Goal: Task Accomplishment & Management: Complete application form

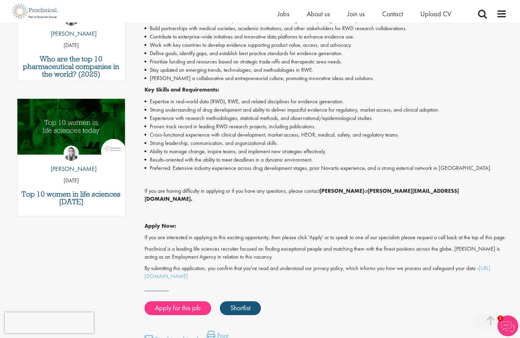
scroll to position [366, 0]
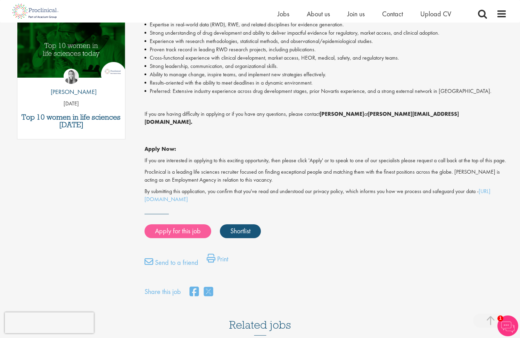
click at [198, 225] on link "Apply for this job" at bounding box center [177, 232] width 67 height 14
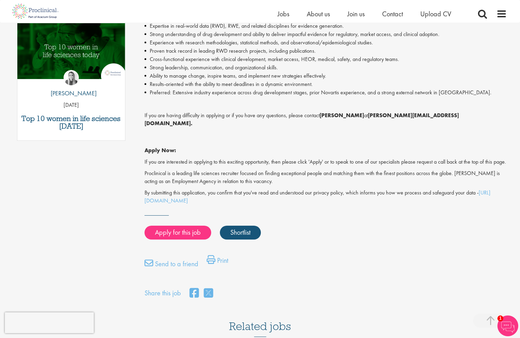
scroll to position [22, 0]
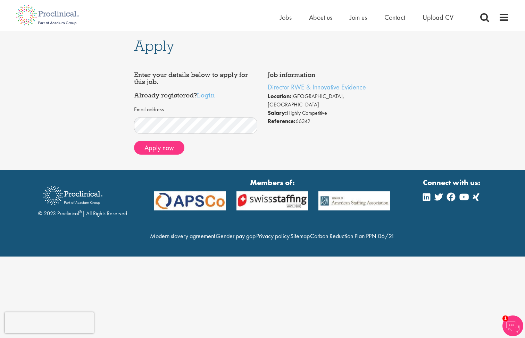
click at [303, 109] on li "Salary: Highly Competitive" at bounding box center [330, 113] width 124 height 8
click at [162, 143] on button "Apply now" at bounding box center [159, 148] width 50 height 14
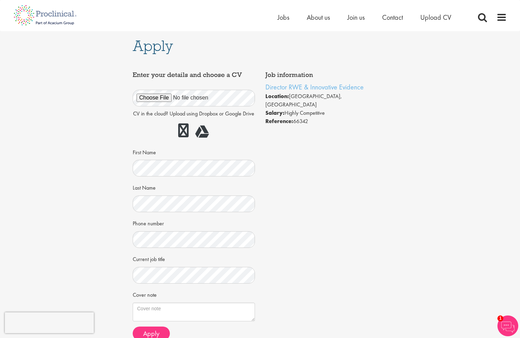
click at [409, 160] on div "Apply Job information Director RWE & Innovative Evidence Location: [GEOGRAPHIC_…" at bounding box center [260, 193] width 530 height 325
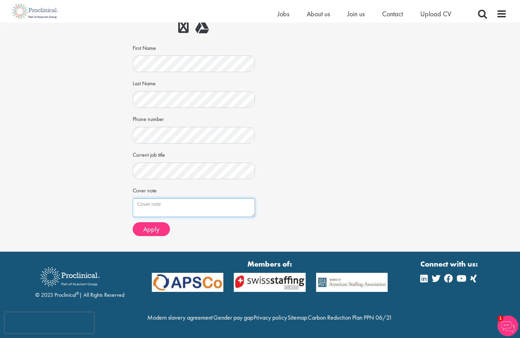
click at [162, 206] on textarea "Cover note" at bounding box center [194, 208] width 122 height 19
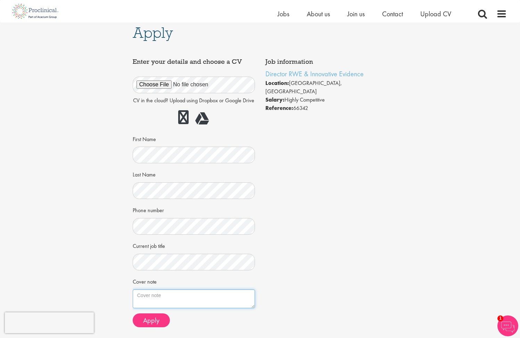
click at [185, 301] on textarea "Cover note" at bounding box center [194, 299] width 122 height 19
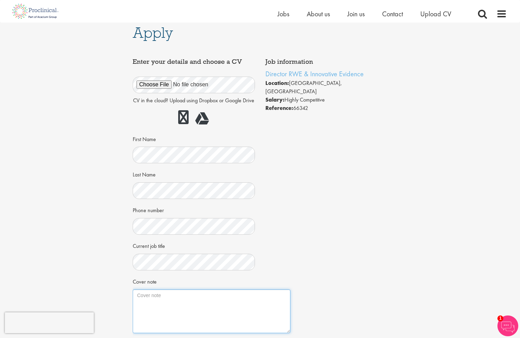
click at [287, 338] on div "Job information Director RWE & Innovative Evidence Location: [GEOGRAPHIC_DATA],…" at bounding box center [259, 206] width 265 height 303
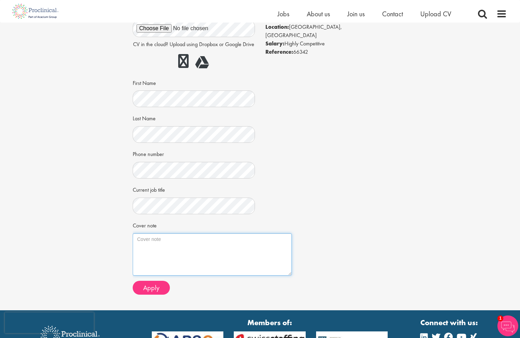
scroll to position [73, 0]
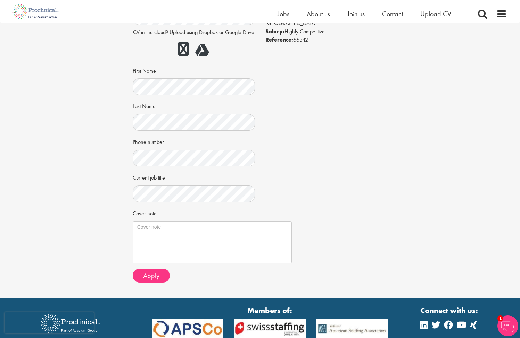
click at [319, 149] on div "Job information Director RWE & Innovative Evidence Location: [GEOGRAPHIC_DATA],…" at bounding box center [259, 137] width 265 height 302
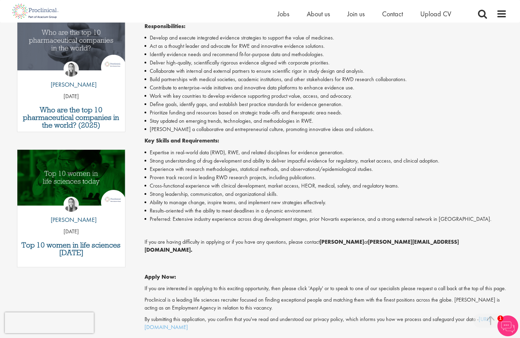
scroll to position [35, 0]
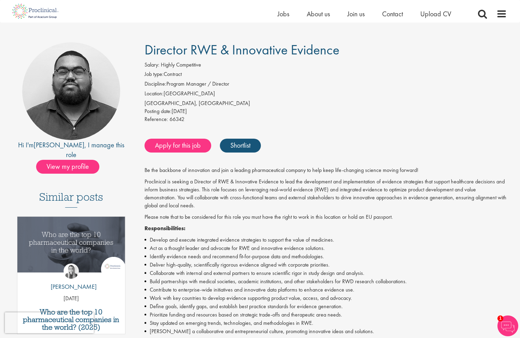
click at [300, 225] on p "Responsibilities:" at bounding box center [325, 229] width 362 height 8
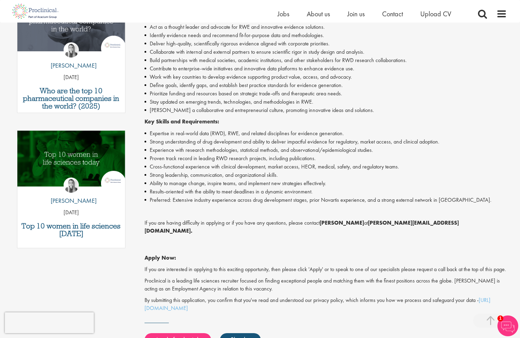
click at [269, 163] on li "Cross-functional experience with clinical development, market access, HEOR, med…" at bounding box center [325, 167] width 362 height 8
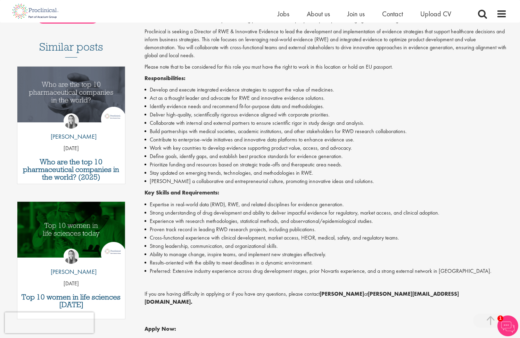
scroll to position [123, 0]
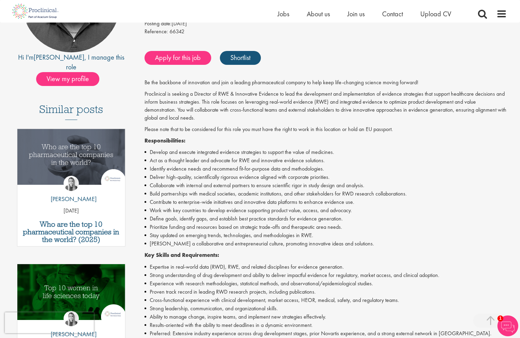
click at [293, 176] on li "Deliver high-quality, scientifically rigorous evidence aligned with corporate p…" at bounding box center [325, 177] width 362 height 8
